Goal: Entertainment & Leisure: Consume media (video, audio)

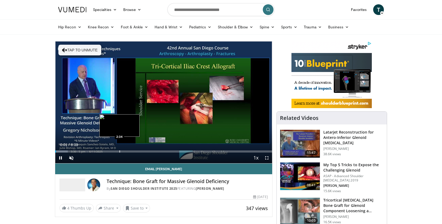
click at [119, 150] on div "Progress Bar" at bounding box center [119, 151] width 1 height 2
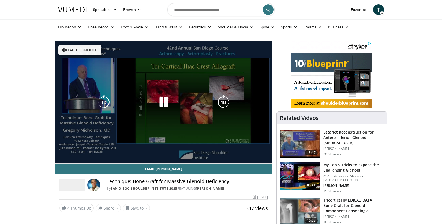
click at [175, 151] on video-js "**********" at bounding box center [163, 102] width 217 height 122
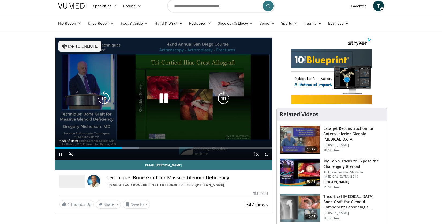
scroll to position [3, 0]
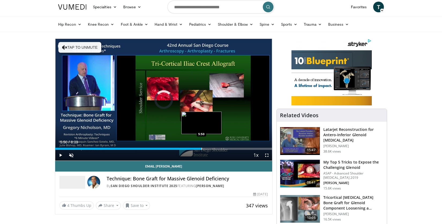
click at [201, 149] on div "Progress Bar" at bounding box center [201, 149] width 1 height 2
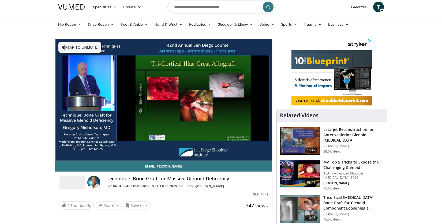
scroll to position [3, 0]
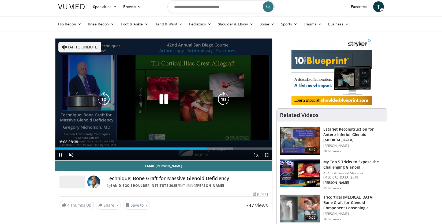
click at [145, 99] on div "Video Player" at bounding box center [164, 99] width 130 height 11
